Goal: Navigation & Orientation: Find specific page/section

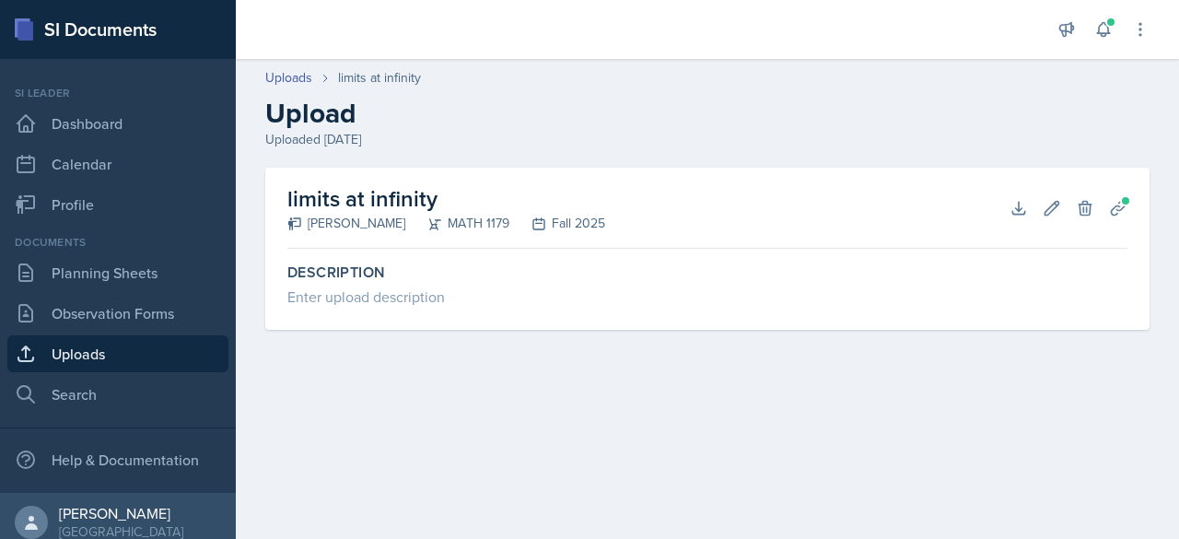
click at [75, 349] on link "Uploads" at bounding box center [117, 353] width 221 height 37
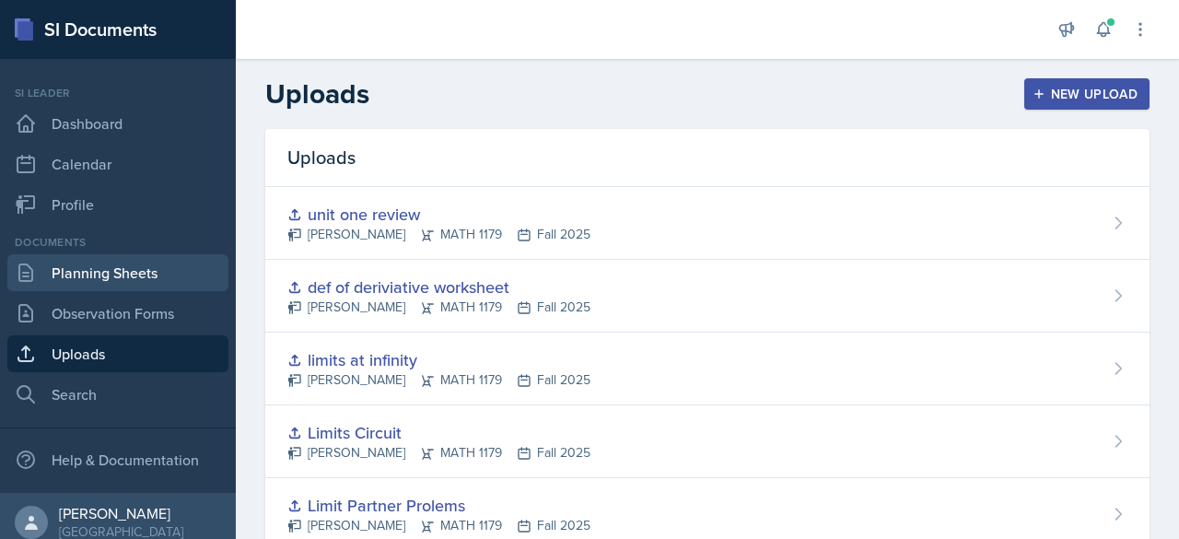
click at [100, 272] on link "Planning Sheets" at bounding box center [117, 272] width 221 height 37
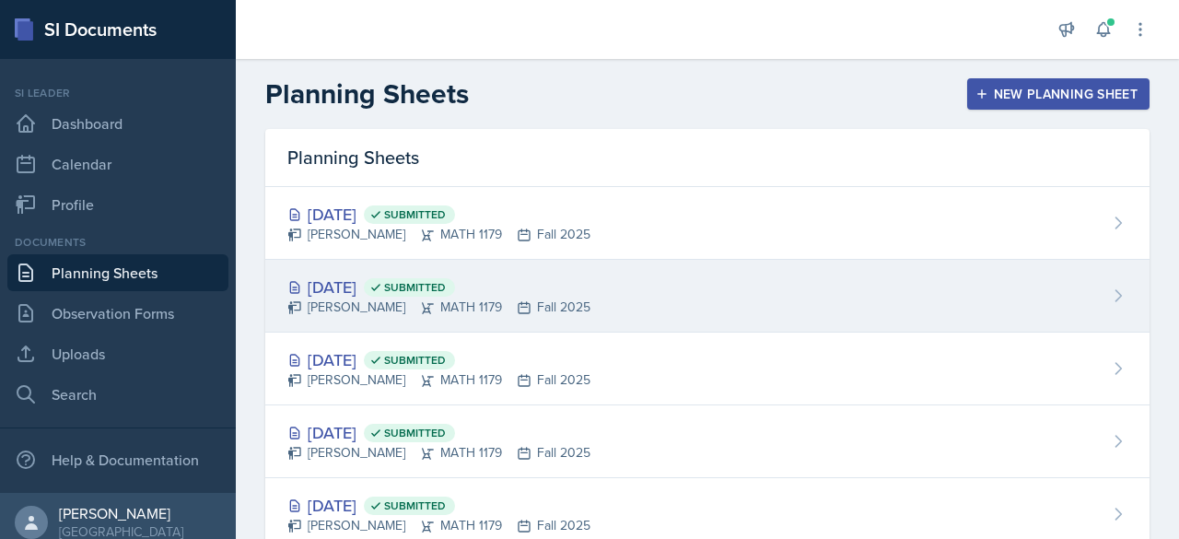
click at [377, 288] on div "[DATE] Submitted" at bounding box center [438, 287] width 303 height 25
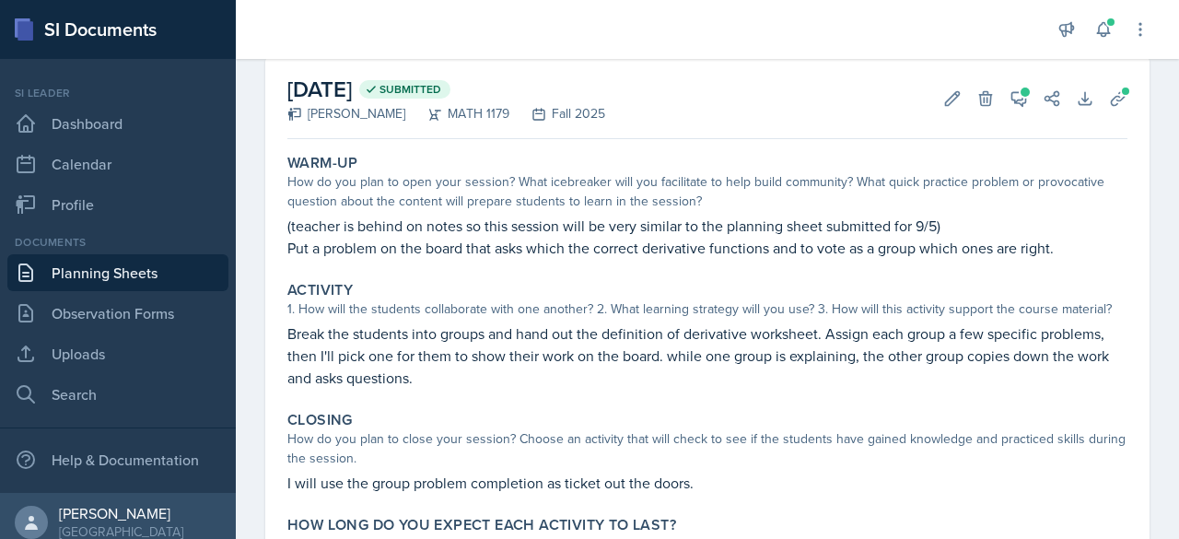
scroll to position [85, 0]
click at [193, 274] on link "Planning Sheets" at bounding box center [117, 272] width 221 height 37
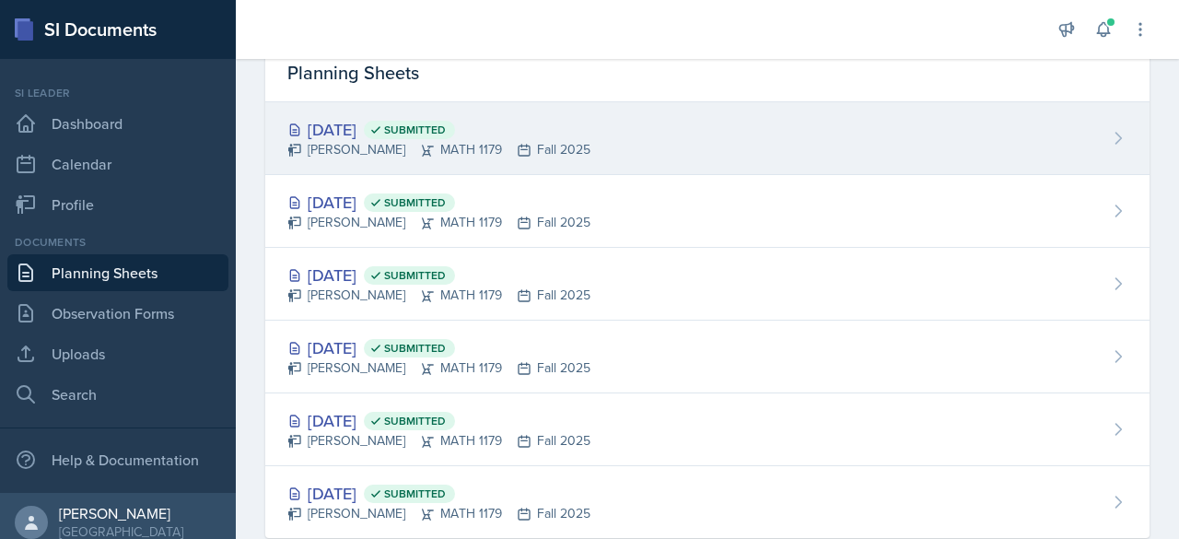
click at [367, 105] on div "[DATE] Submitted [PERSON_NAME] MATH 1179 Fall 2025" at bounding box center [707, 138] width 885 height 73
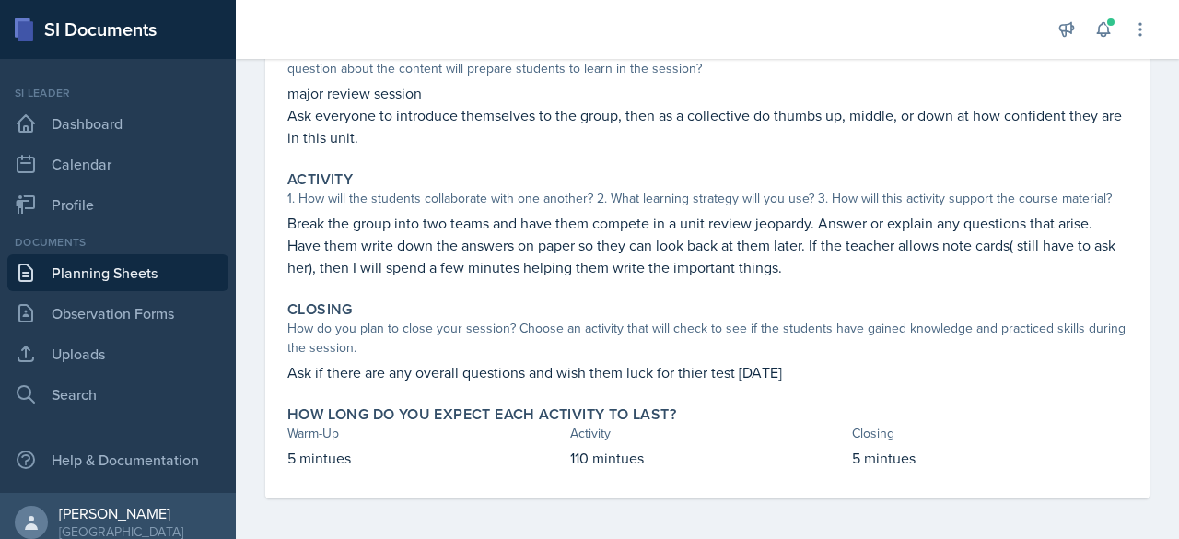
scroll to position [220, 0]
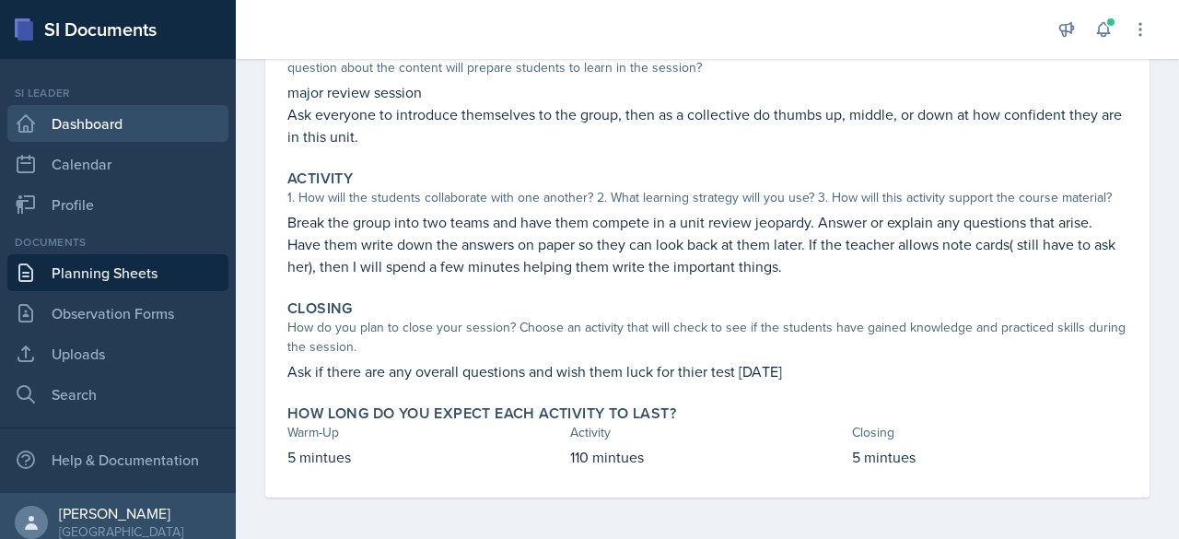
click at [101, 133] on link "Dashboard" at bounding box center [117, 123] width 221 height 37
